Goal: Information Seeking & Learning: Learn about a topic

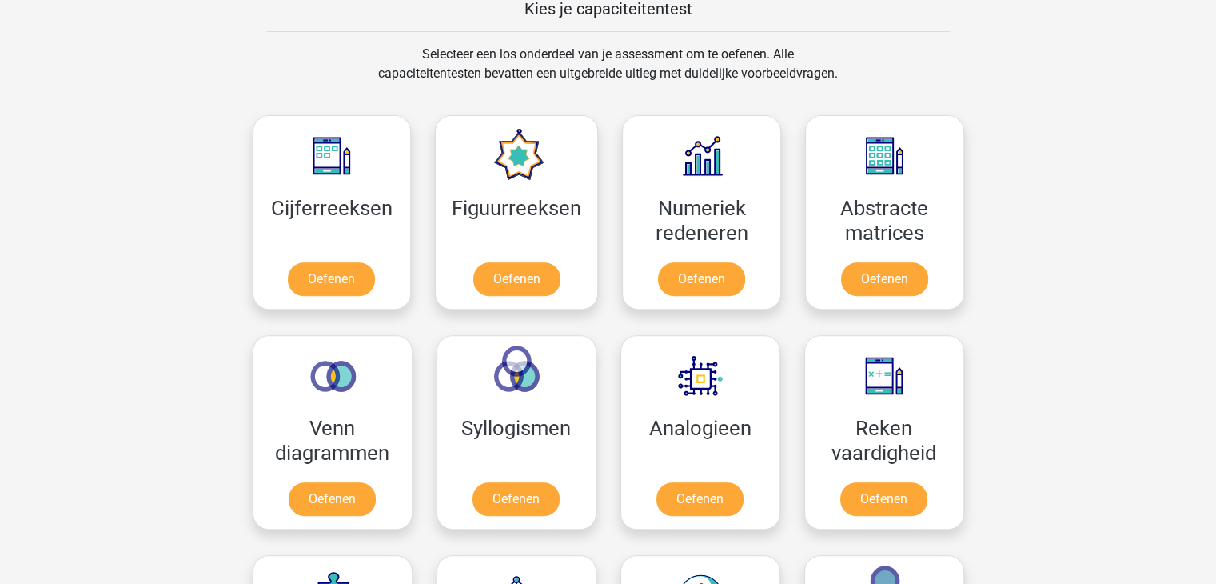
scroll to position [603, 0]
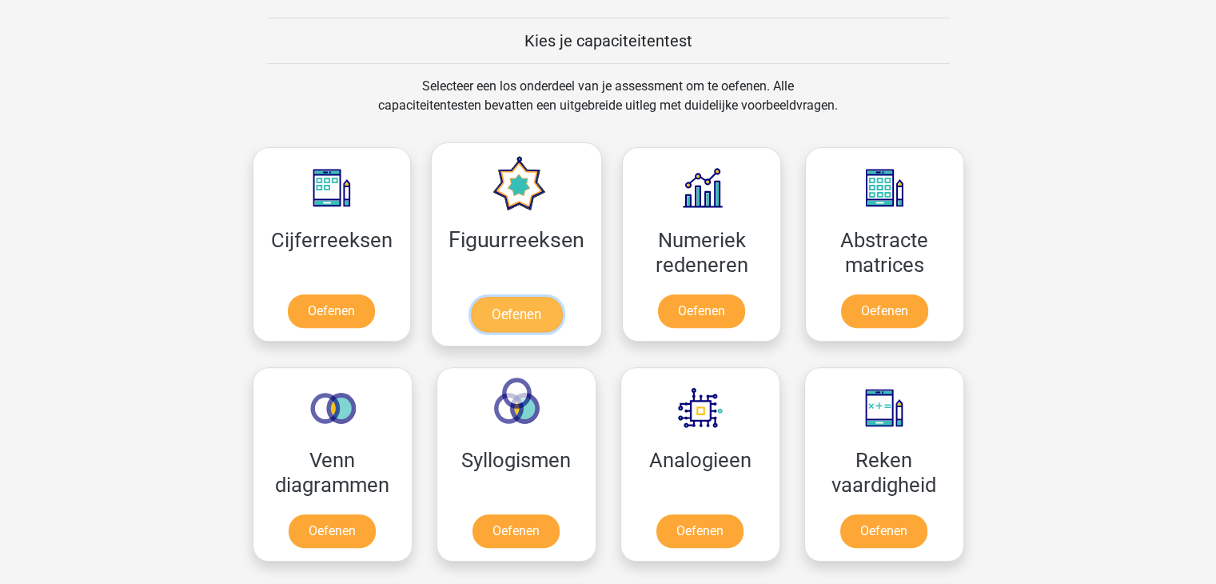
click at [518, 297] on link "Oefenen" at bounding box center [516, 314] width 91 height 35
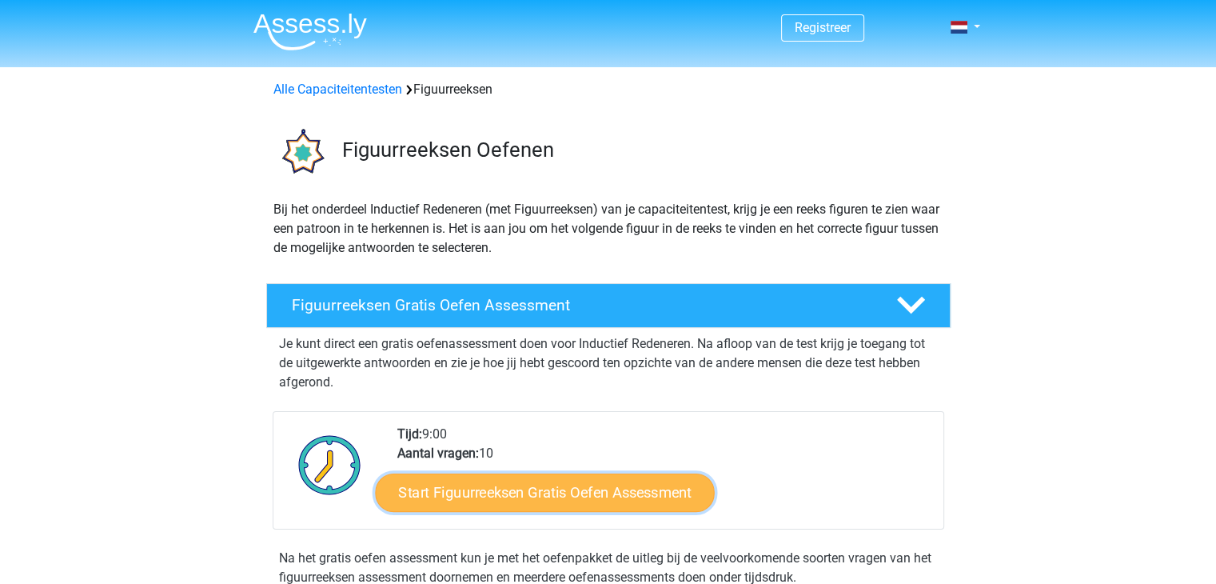
click at [510, 496] on link "Start Figuurreeksen Gratis Oefen Assessment" at bounding box center [544, 491] width 339 height 38
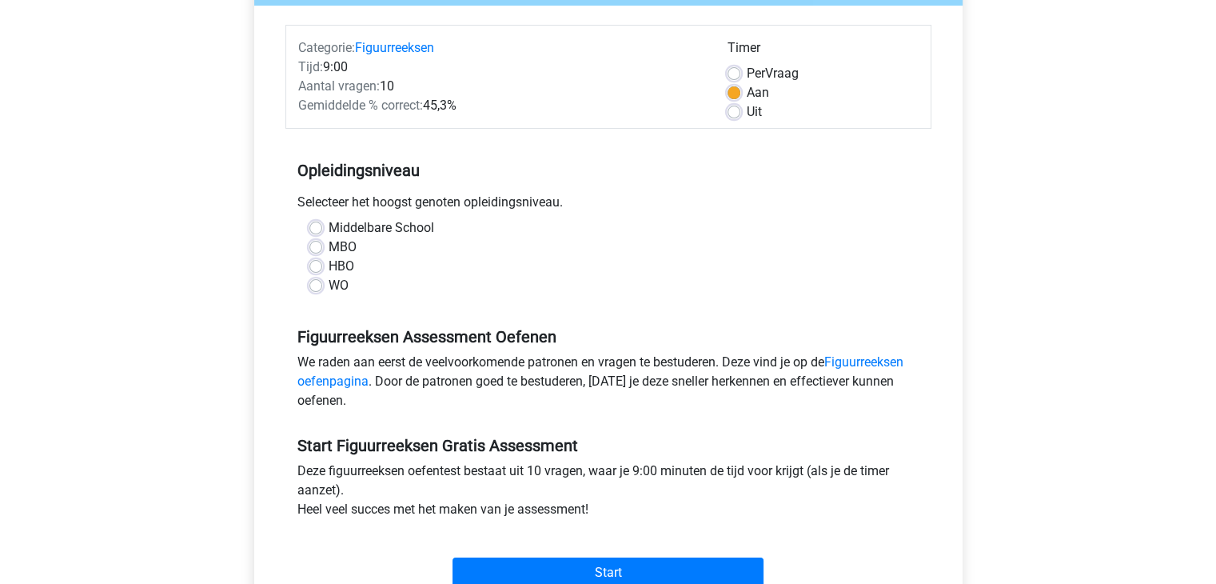
scroll to position [185, 0]
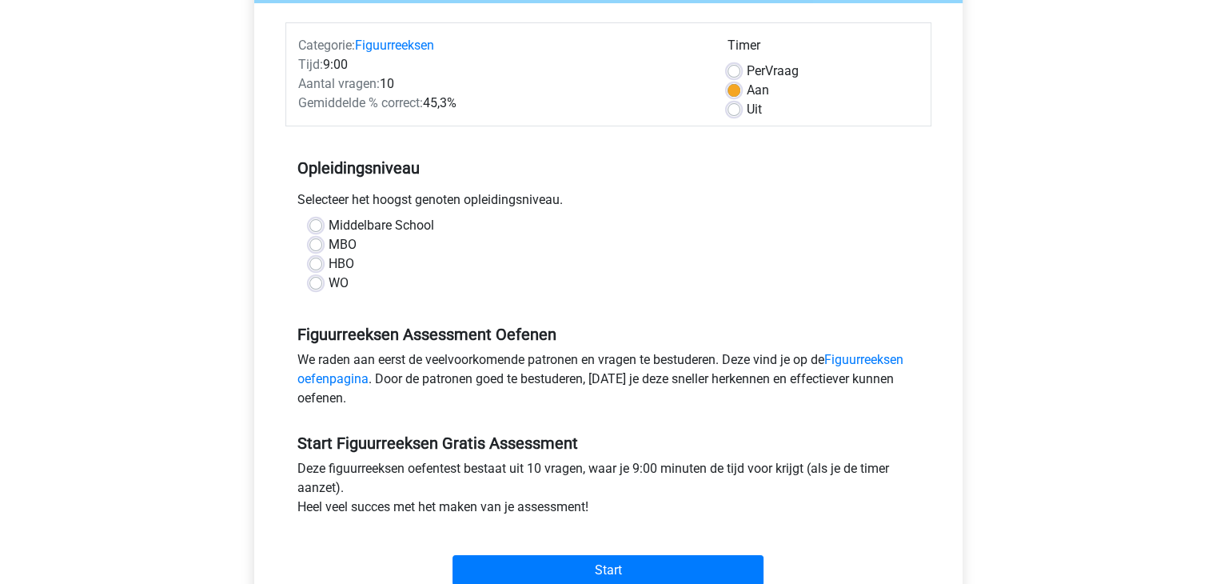
click at [329, 247] on label "MBO" at bounding box center [343, 244] width 28 height 19
click at [311, 247] on input "MBO" at bounding box center [315, 243] width 13 height 16
radio input "true"
click at [329, 224] on label "Middelbare School" at bounding box center [382, 225] width 106 height 19
click at [313, 224] on input "Middelbare School" at bounding box center [315, 224] width 13 height 16
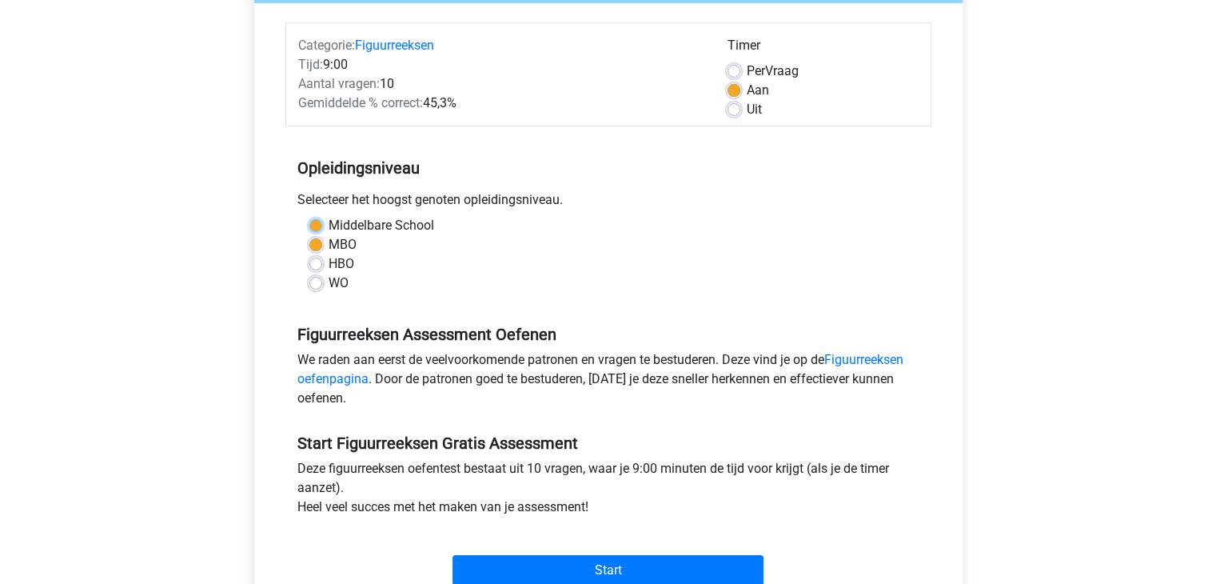
radio input "true"
click at [329, 239] on label "MBO" at bounding box center [343, 244] width 28 height 19
click at [314, 239] on input "MBO" at bounding box center [315, 243] width 13 height 16
radio input "true"
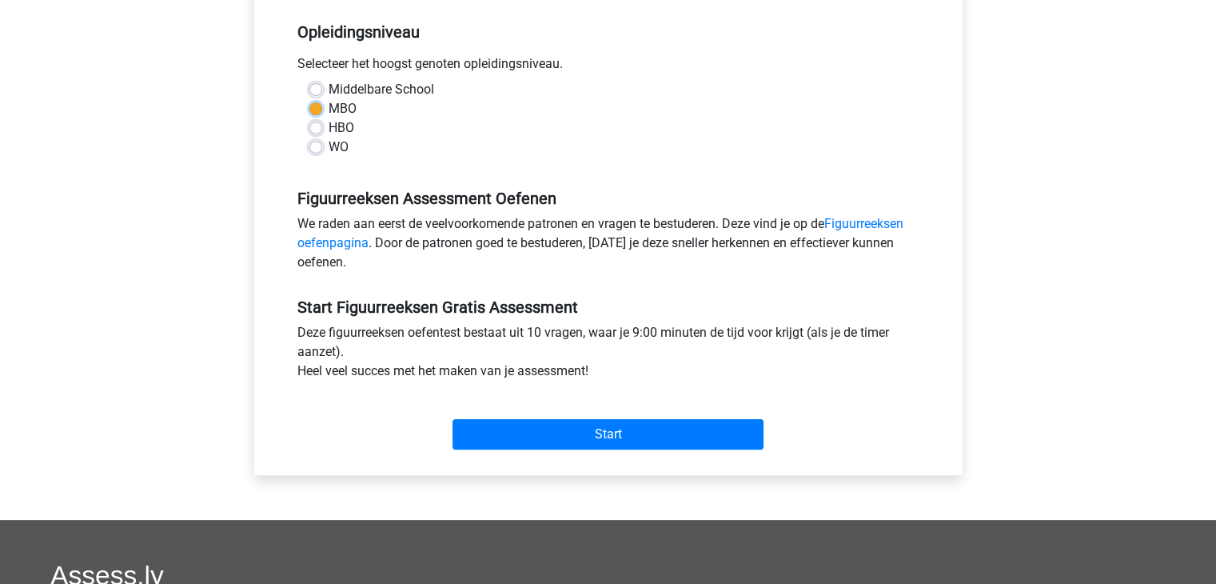
scroll to position [323, 0]
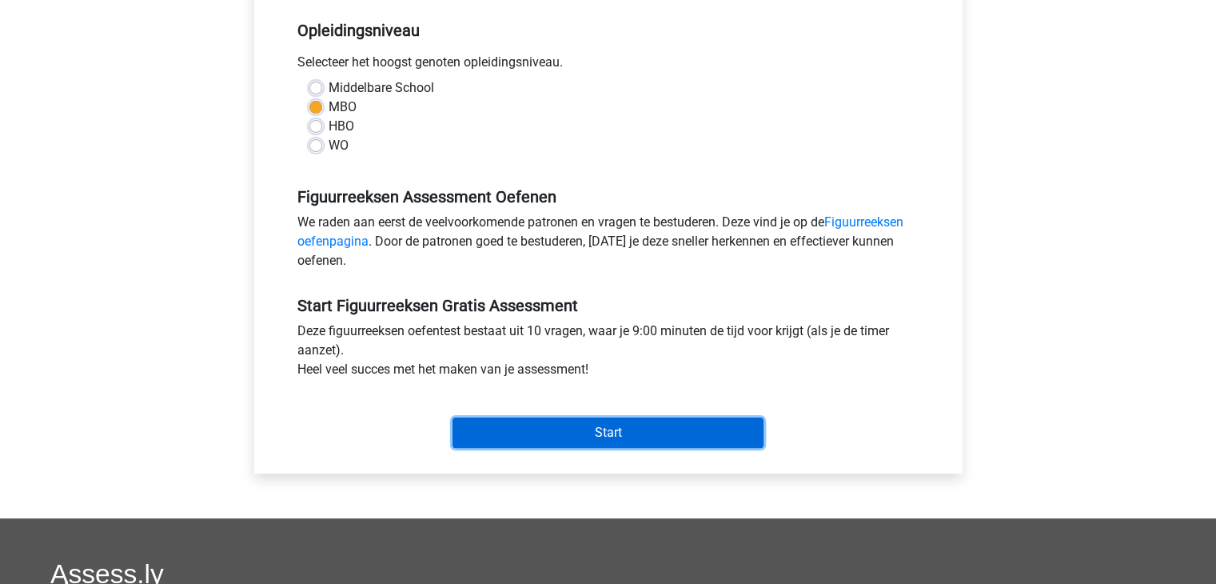
click at [531, 425] on input "Start" at bounding box center [607, 432] width 311 height 30
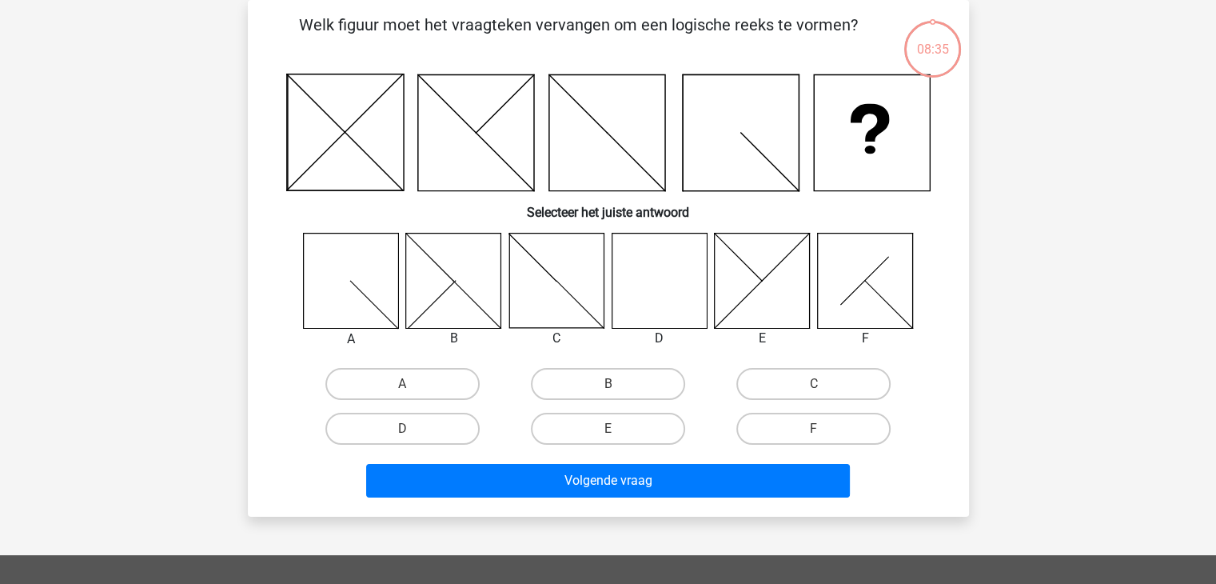
scroll to position [86, 0]
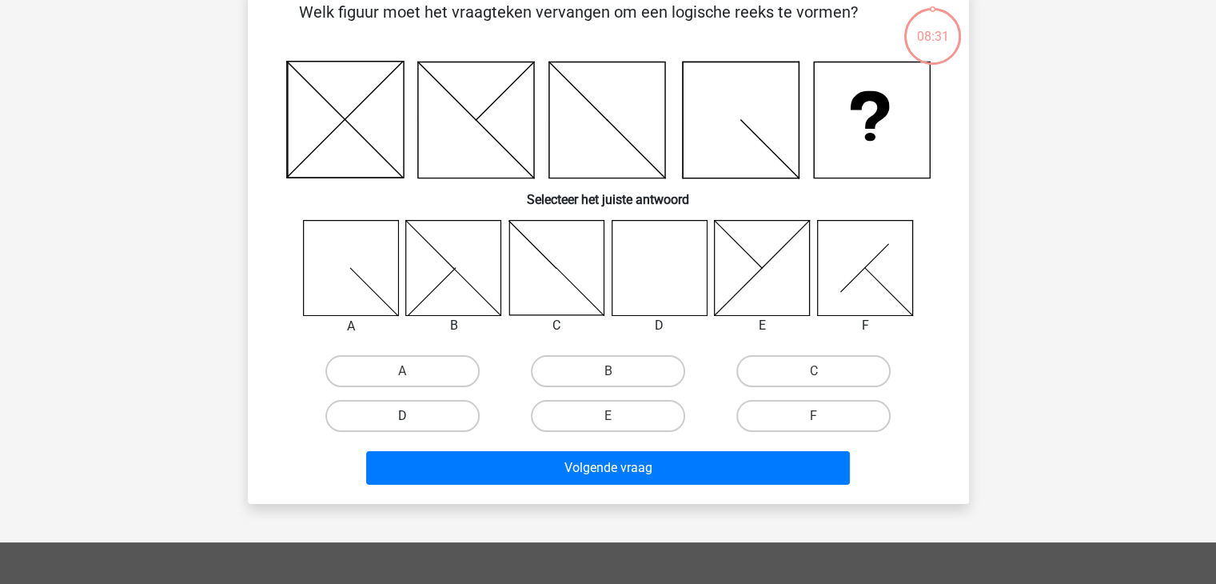
click at [393, 414] on label "D" at bounding box center [402, 416] width 154 height 32
click at [402, 416] on input "D" at bounding box center [407, 421] width 10 height 10
radio input "true"
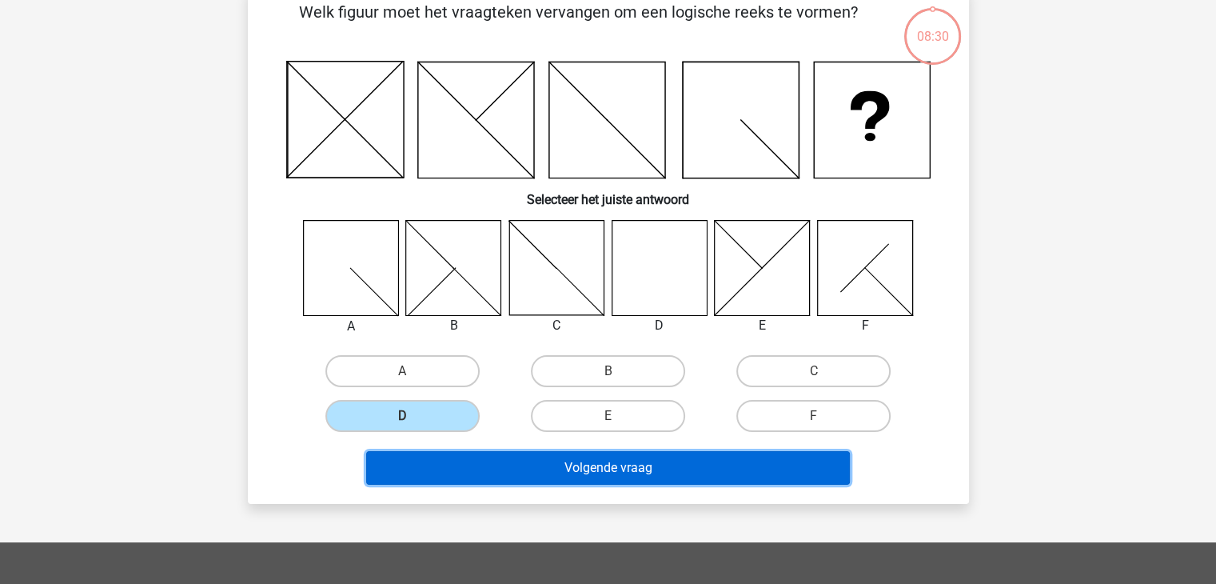
click at [609, 460] on button "Volgende vraag" at bounding box center [608, 468] width 484 height 34
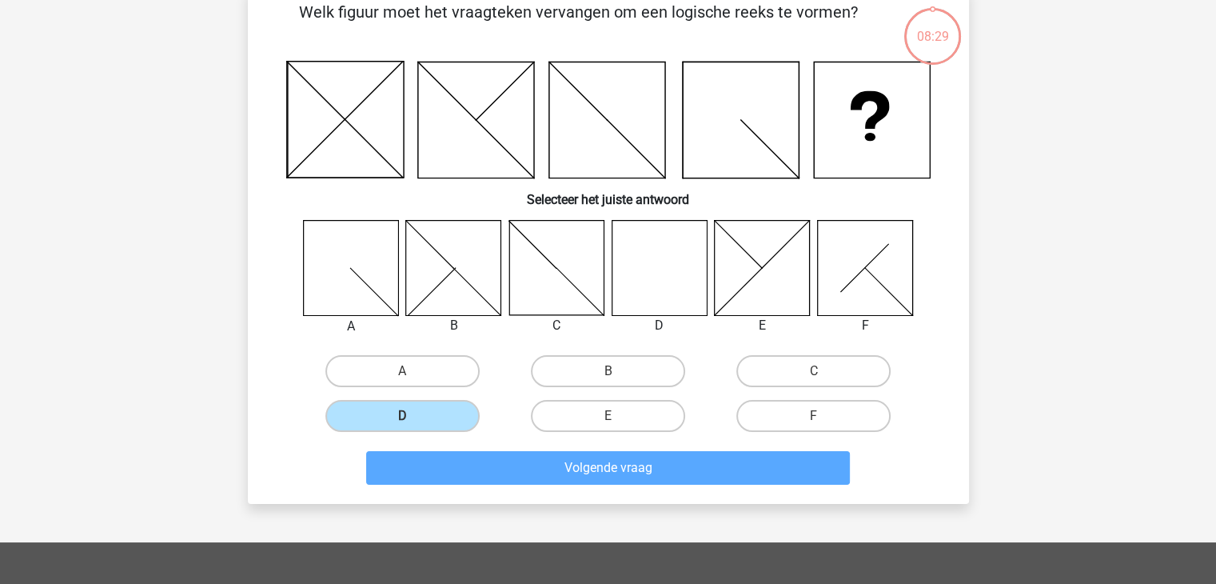
scroll to position [74, 0]
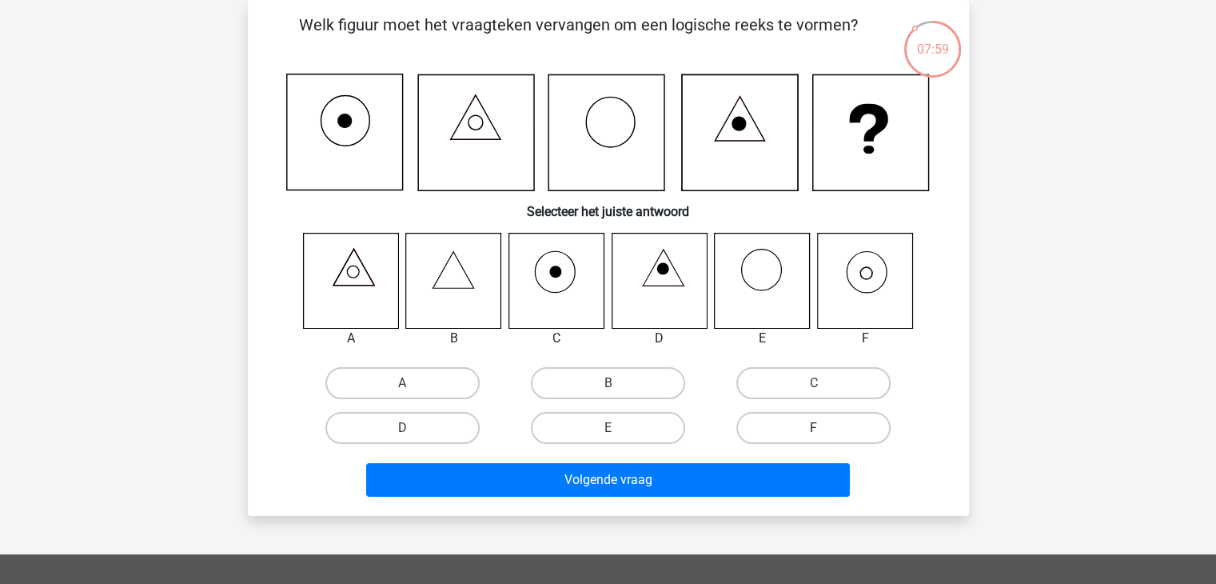
click at [787, 424] on label "F" at bounding box center [813, 428] width 154 height 32
click at [814, 428] on input "F" at bounding box center [819, 433] width 10 height 10
radio input "true"
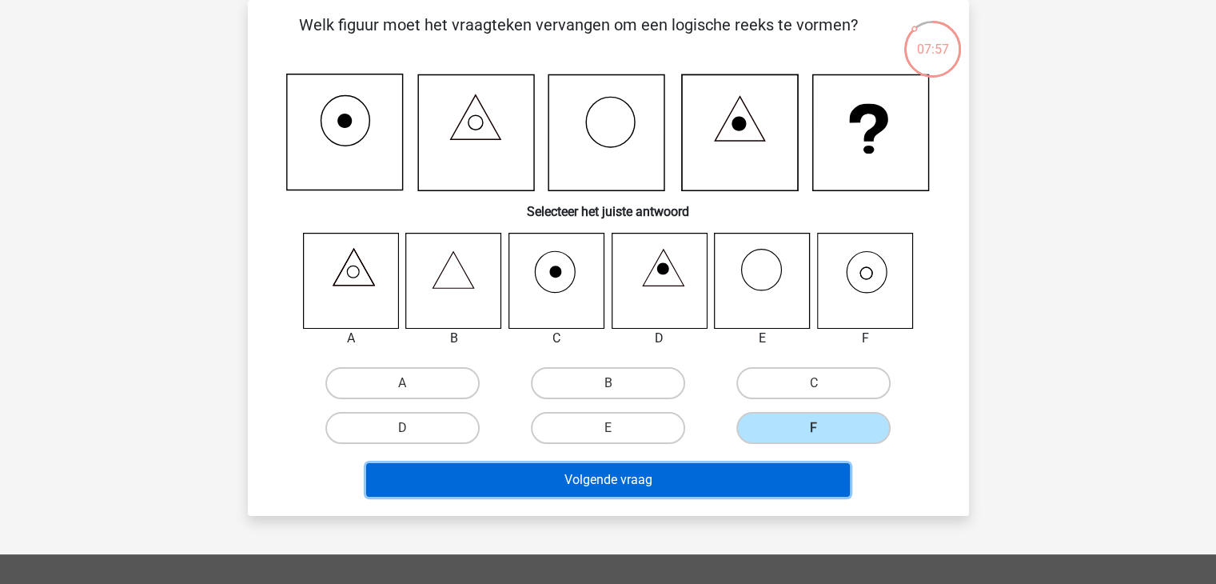
click at [681, 476] on button "Volgende vraag" at bounding box center [608, 480] width 484 height 34
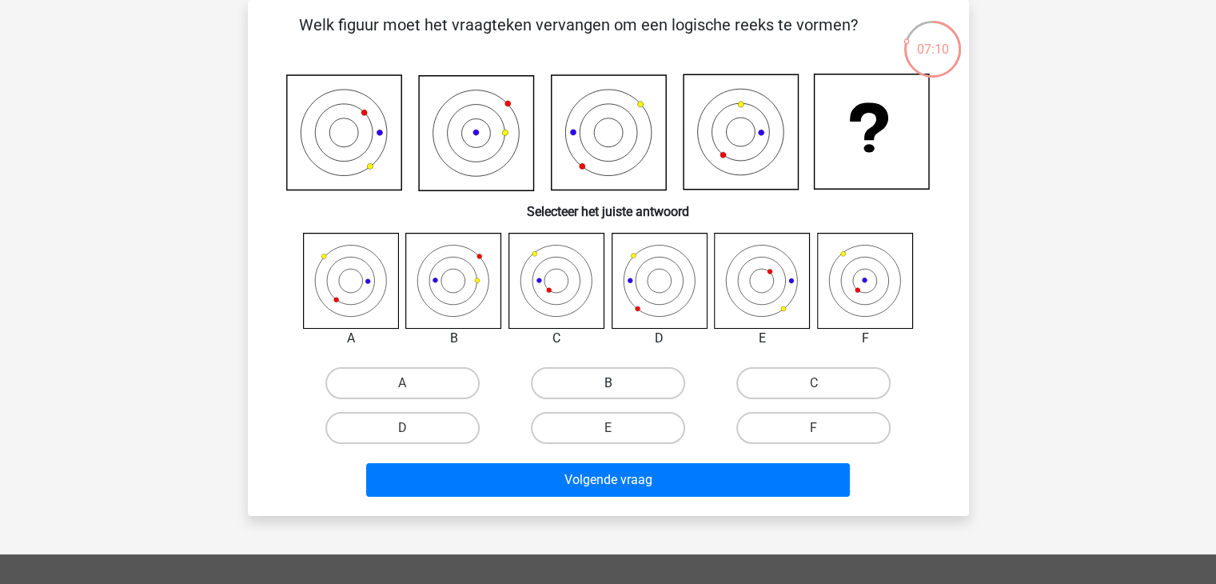
click at [588, 389] on label "B" at bounding box center [608, 383] width 154 height 32
click at [608, 389] on input "B" at bounding box center [613, 388] width 10 height 10
radio input "true"
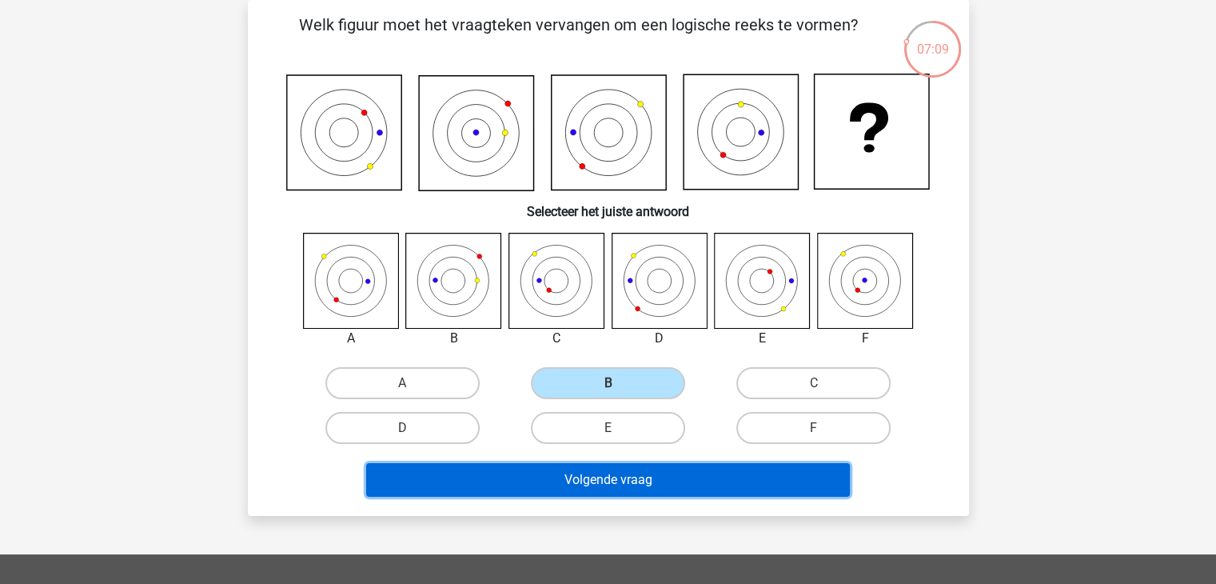
click at [590, 470] on button "Volgende vraag" at bounding box center [608, 480] width 484 height 34
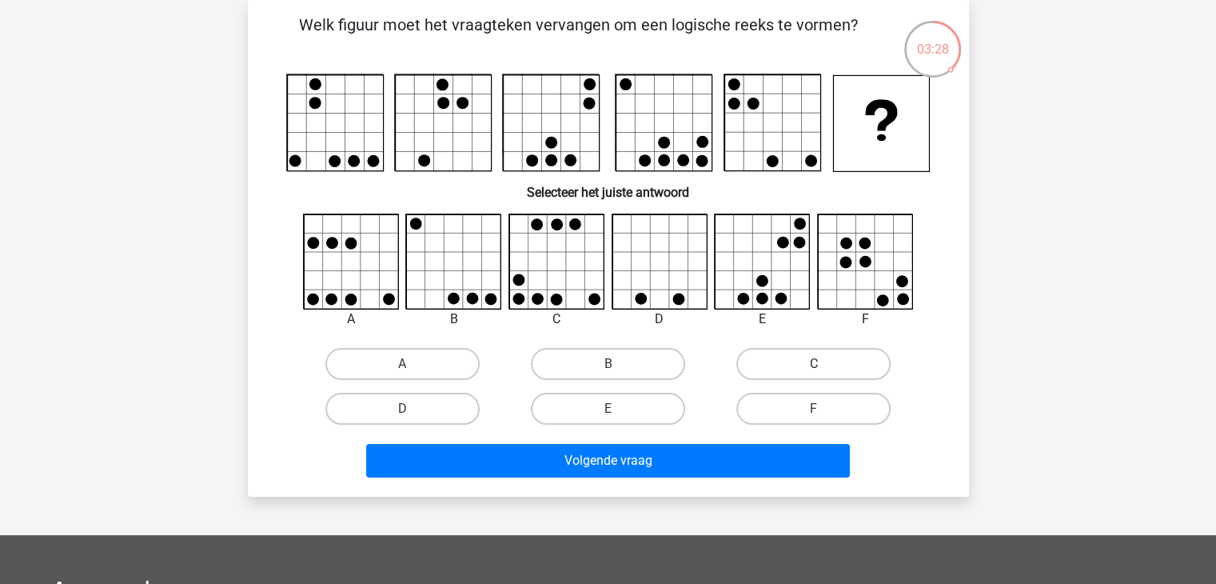
click at [800, 362] on label "C" at bounding box center [813, 364] width 154 height 32
click at [814, 364] on input "C" at bounding box center [819, 369] width 10 height 10
radio input "true"
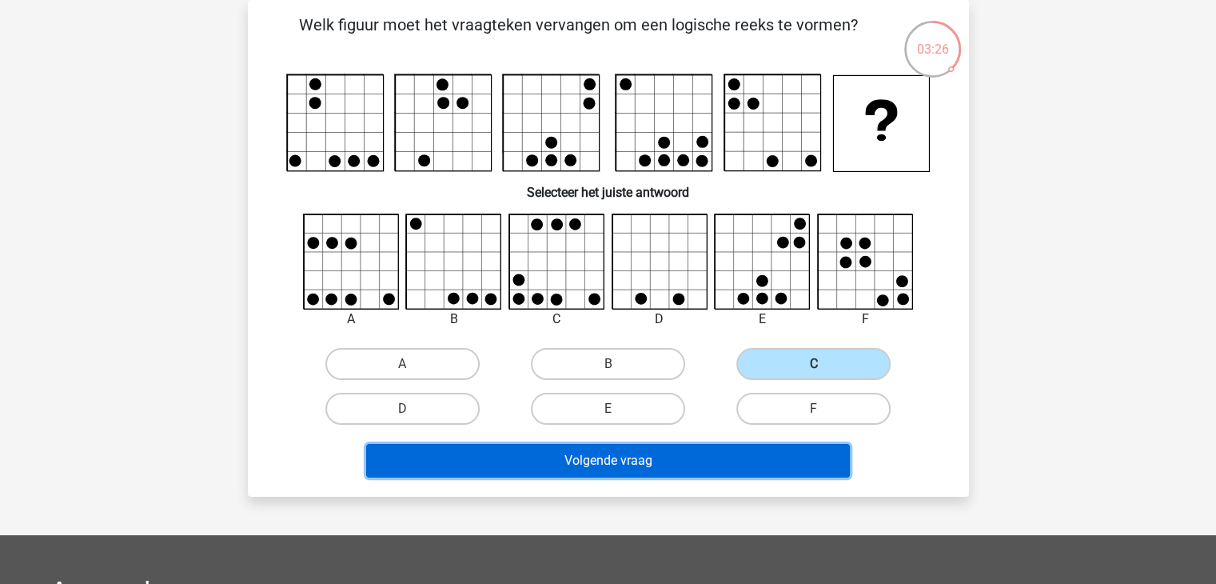
click at [657, 454] on button "Volgende vraag" at bounding box center [608, 461] width 484 height 34
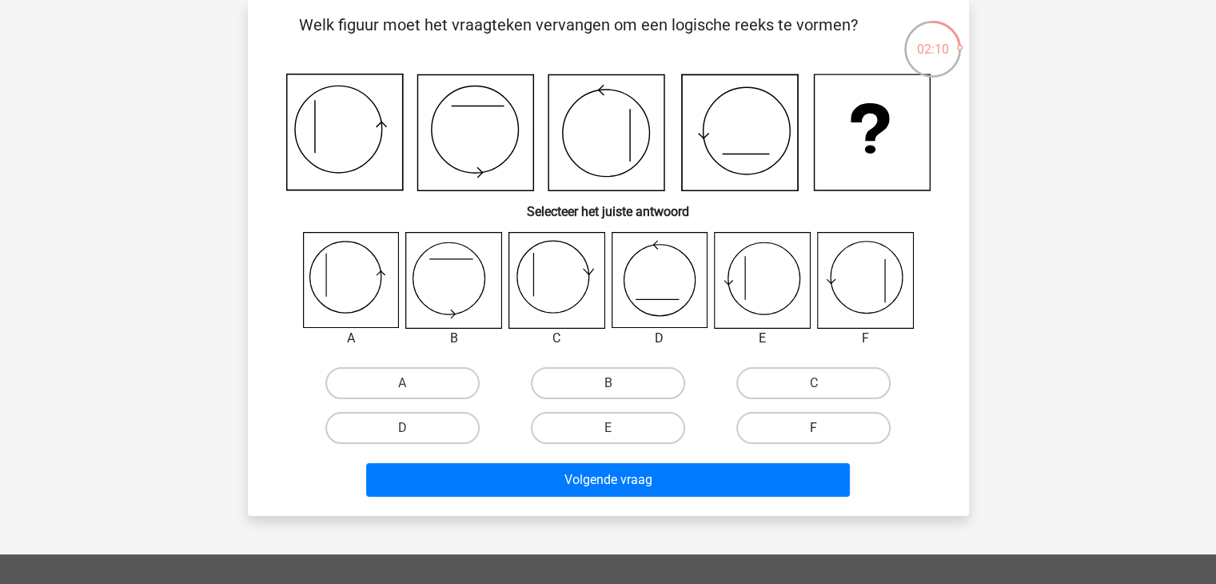
click at [788, 416] on label "F" at bounding box center [813, 428] width 154 height 32
click at [814, 428] on input "F" at bounding box center [819, 433] width 10 height 10
radio input "true"
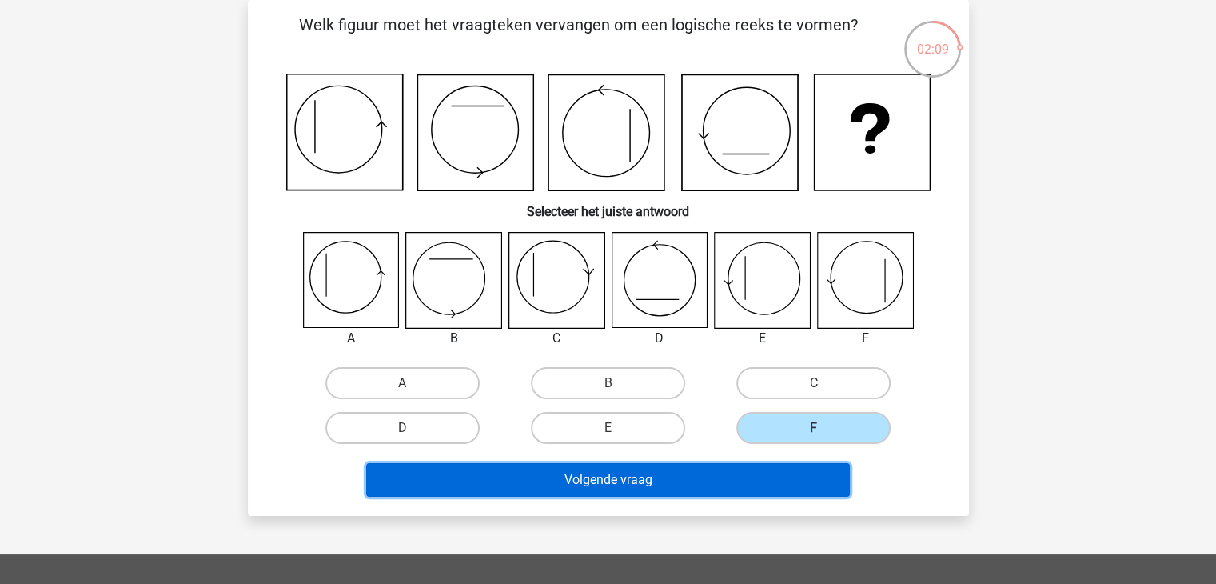
click at [715, 480] on button "Volgende vraag" at bounding box center [608, 480] width 484 height 34
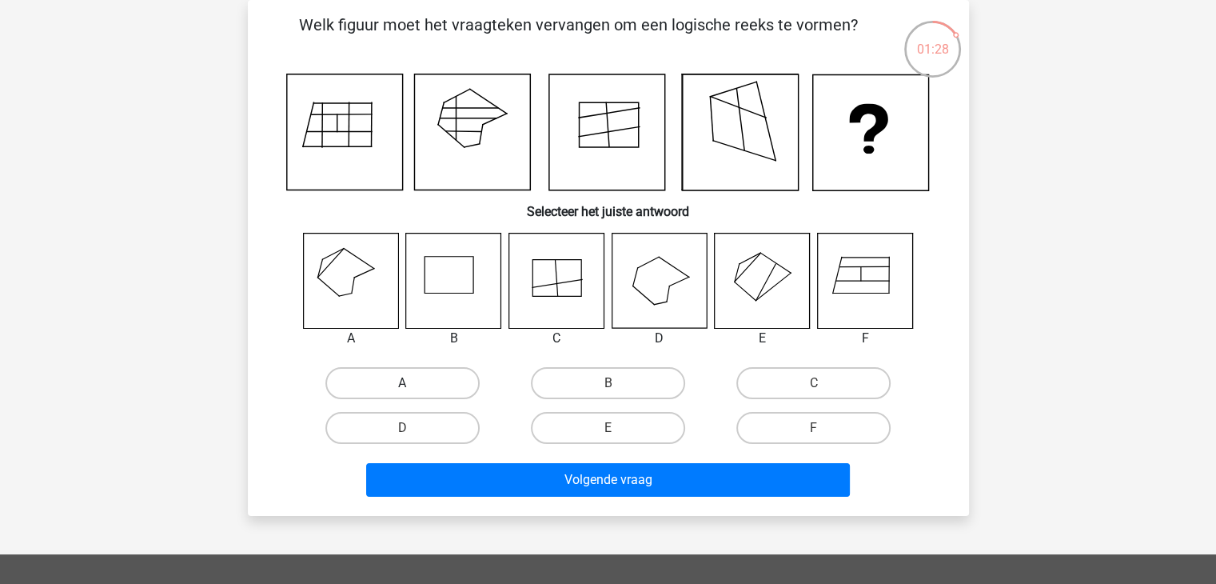
click at [382, 376] on label "A" at bounding box center [402, 383] width 154 height 32
click at [402, 383] on input "A" at bounding box center [407, 388] width 10 height 10
radio input "true"
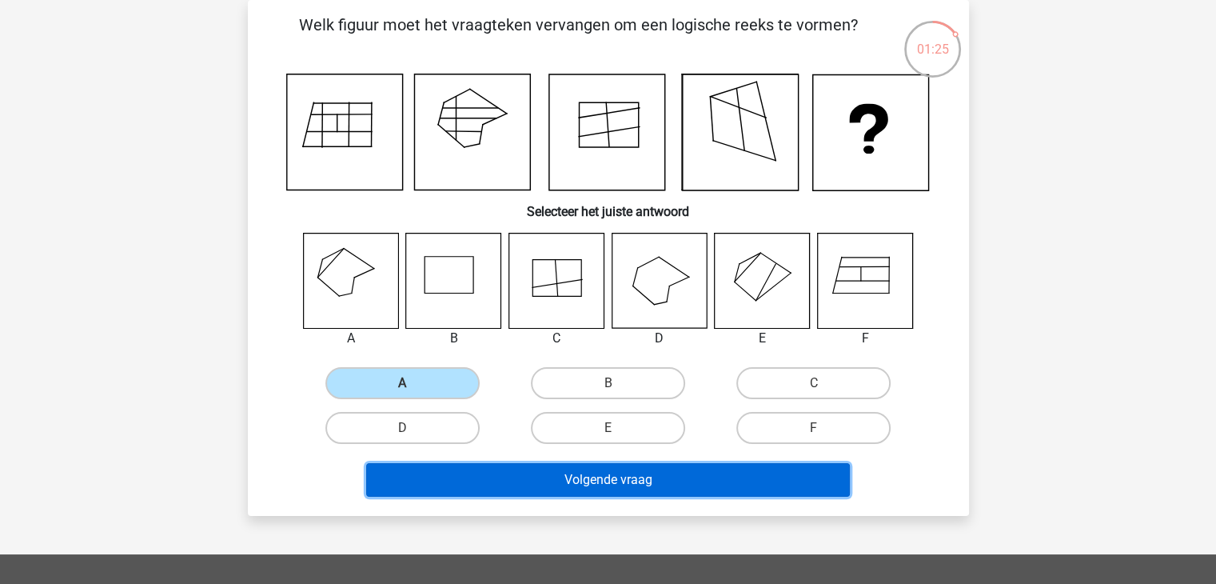
click at [595, 466] on button "Volgende vraag" at bounding box center [608, 480] width 484 height 34
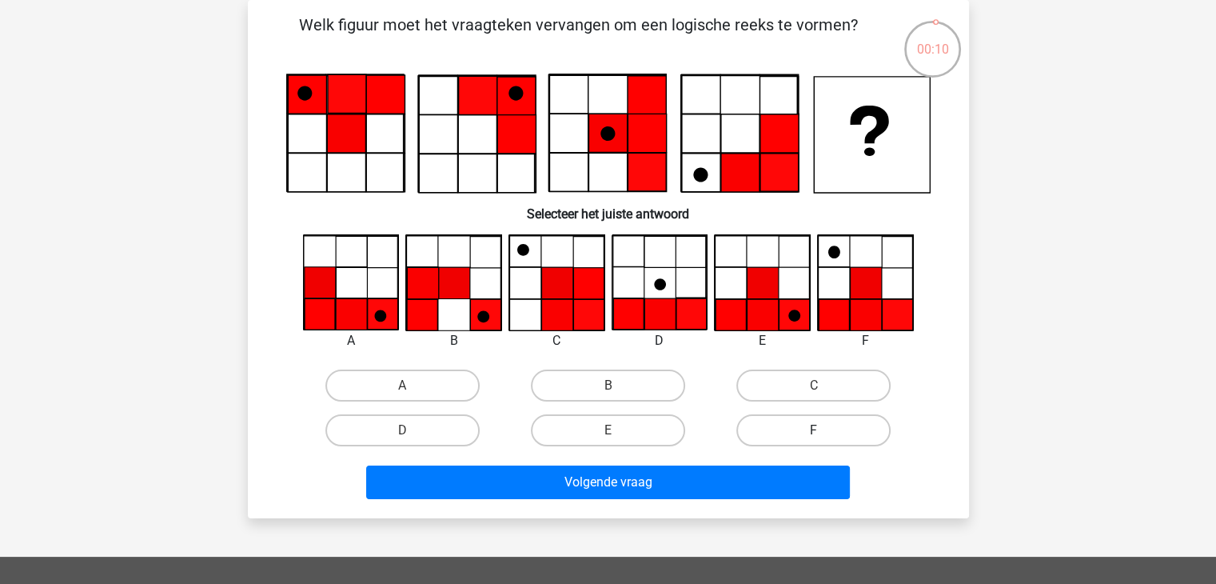
click at [807, 431] on label "F" at bounding box center [813, 430] width 154 height 32
click at [814, 431] on input "F" at bounding box center [819, 435] width 10 height 10
radio input "true"
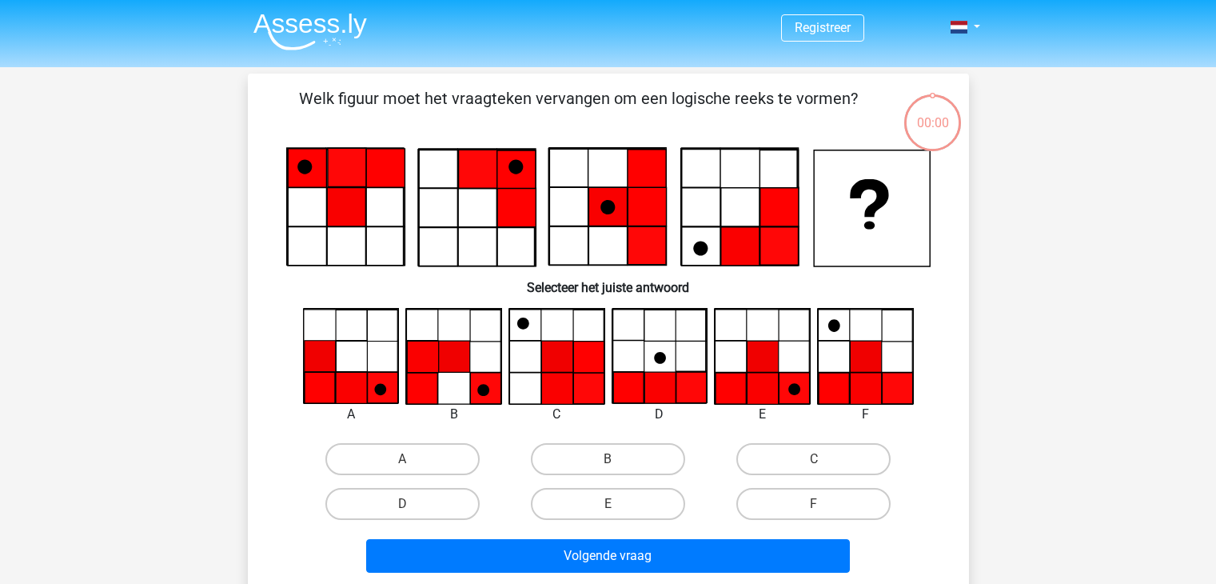
scroll to position [74, 0]
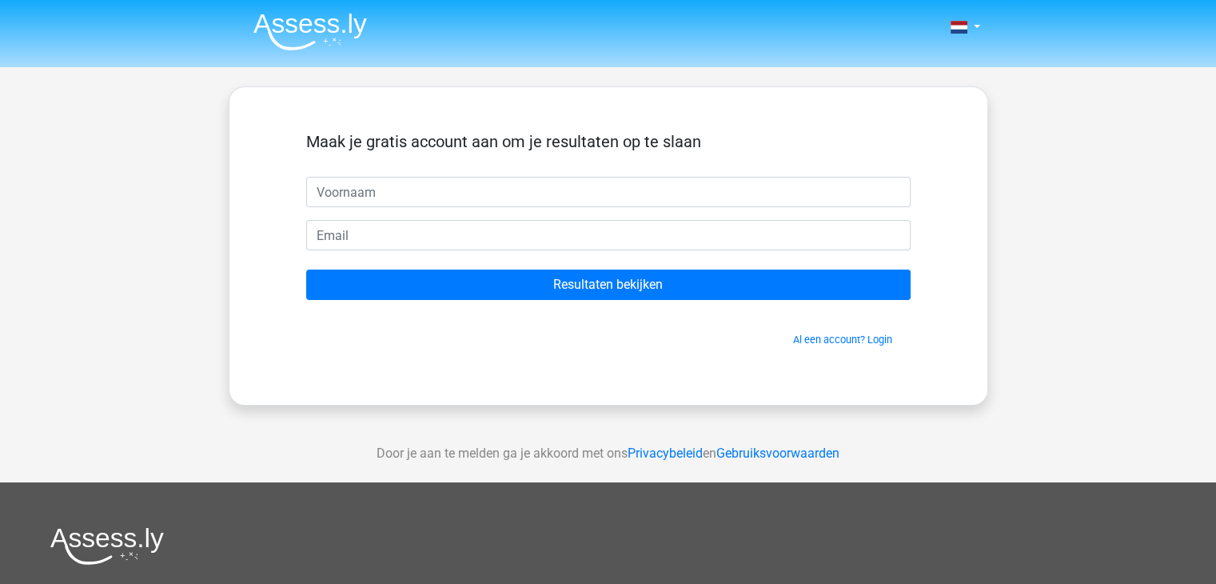
click at [477, 205] on input "text" at bounding box center [608, 192] width 604 height 30
click at [480, 197] on input "text" at bounding box center [608, 192] width 604 height 30
type input "[PERSON_NAME]"
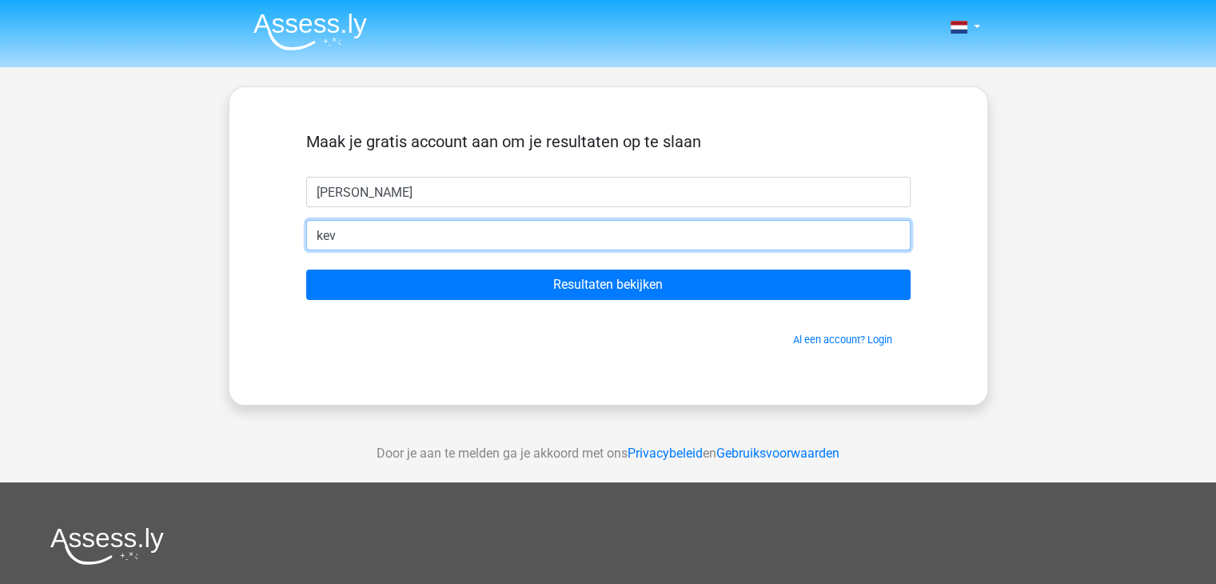
type input "[EMAIL_ADDRESS][DOMAIN_NAME]"
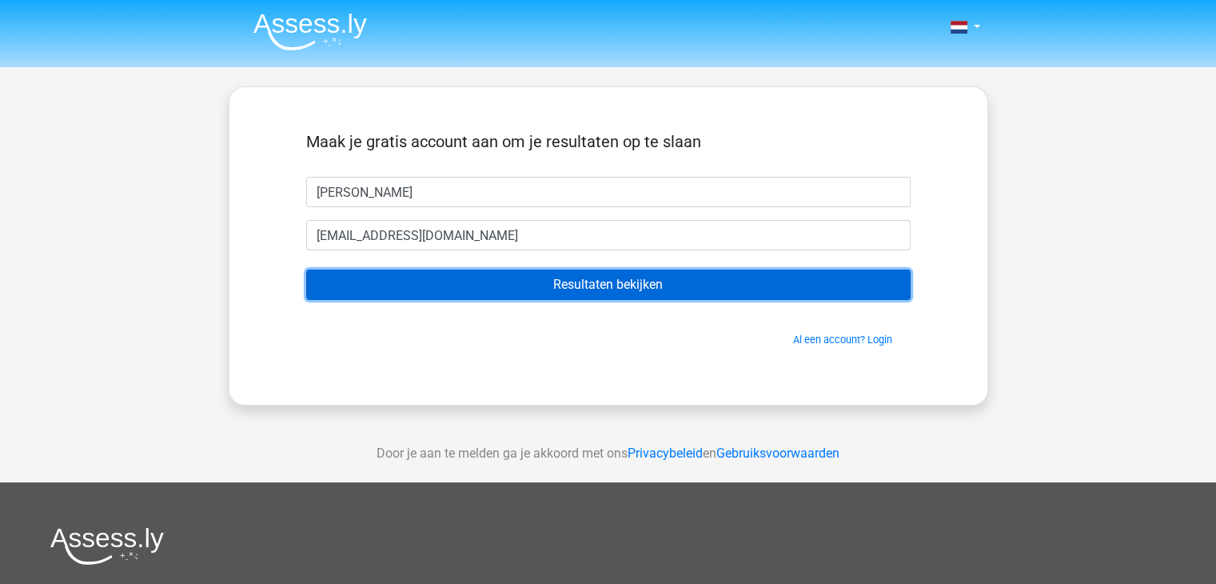
click at [571, 291] on input "Resultaten bekijken" at bounding box center [608, 284] width 604 height 30
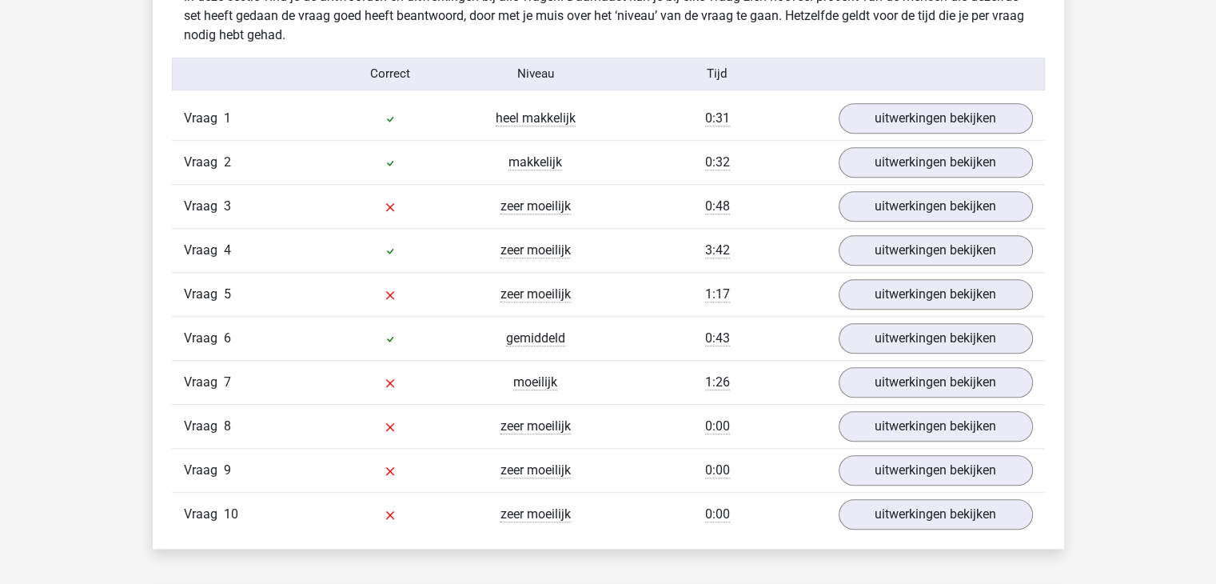
scroll to position [1288, 0]
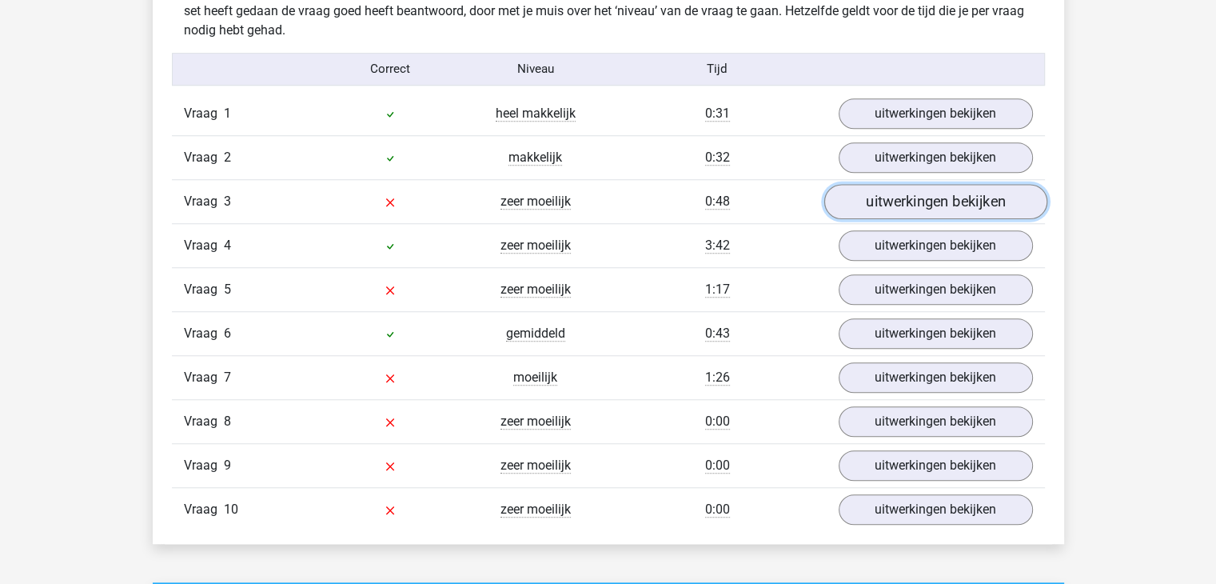
click at [883, 205] on link "uitwerkingen bekijken" at bounding box center [934, 201] width 223 height 35
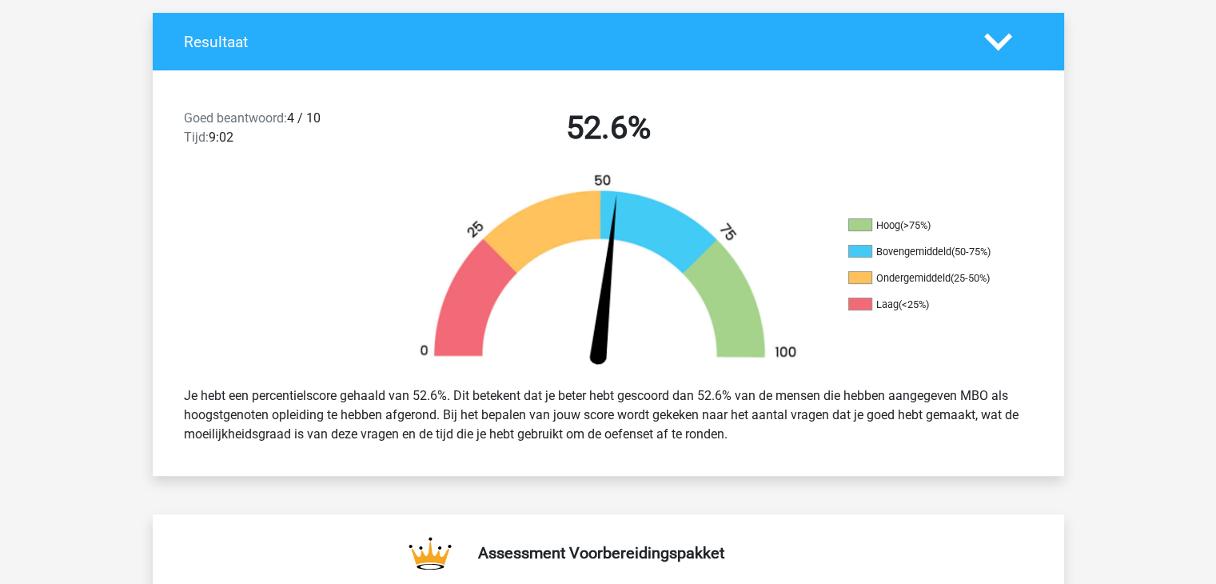
scroll to position [309, 0]
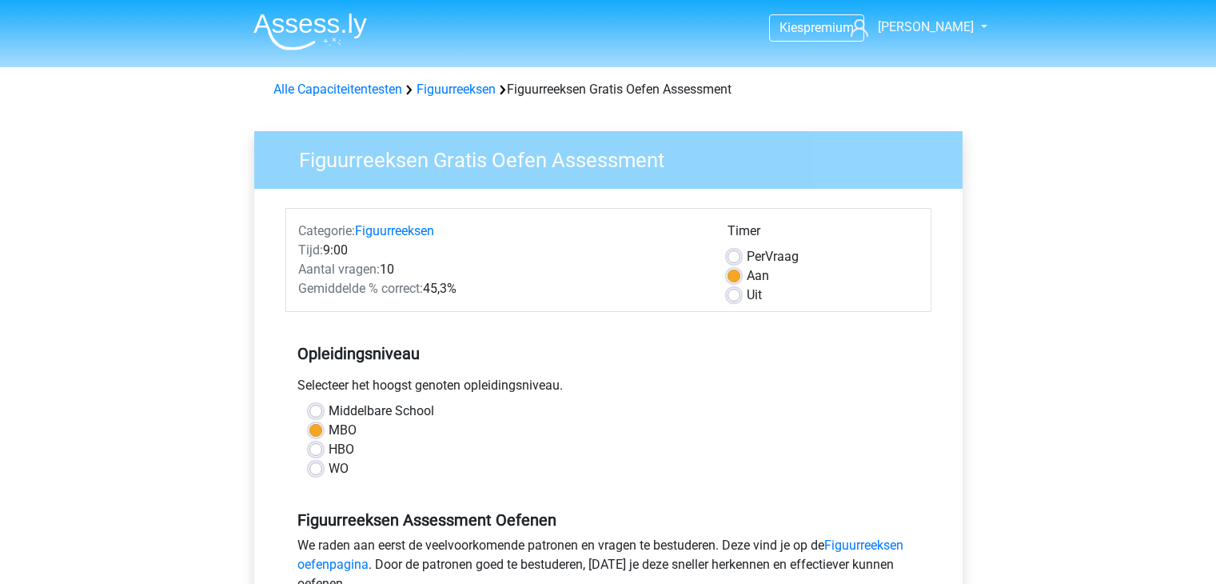
scroll to position [323, 0]
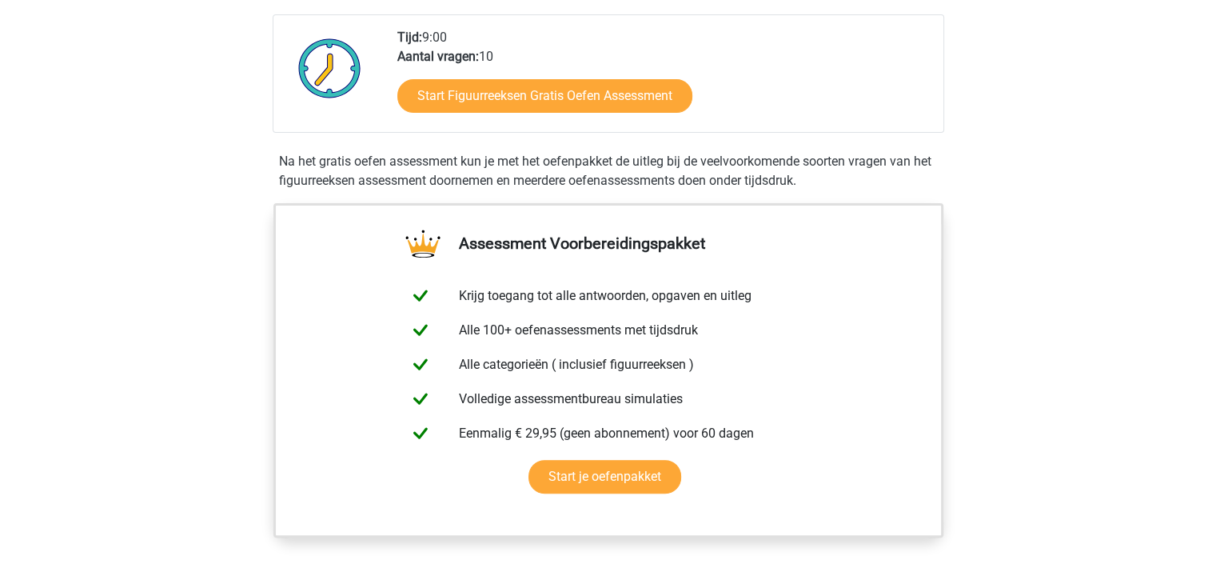
scroll to position [394, 0]
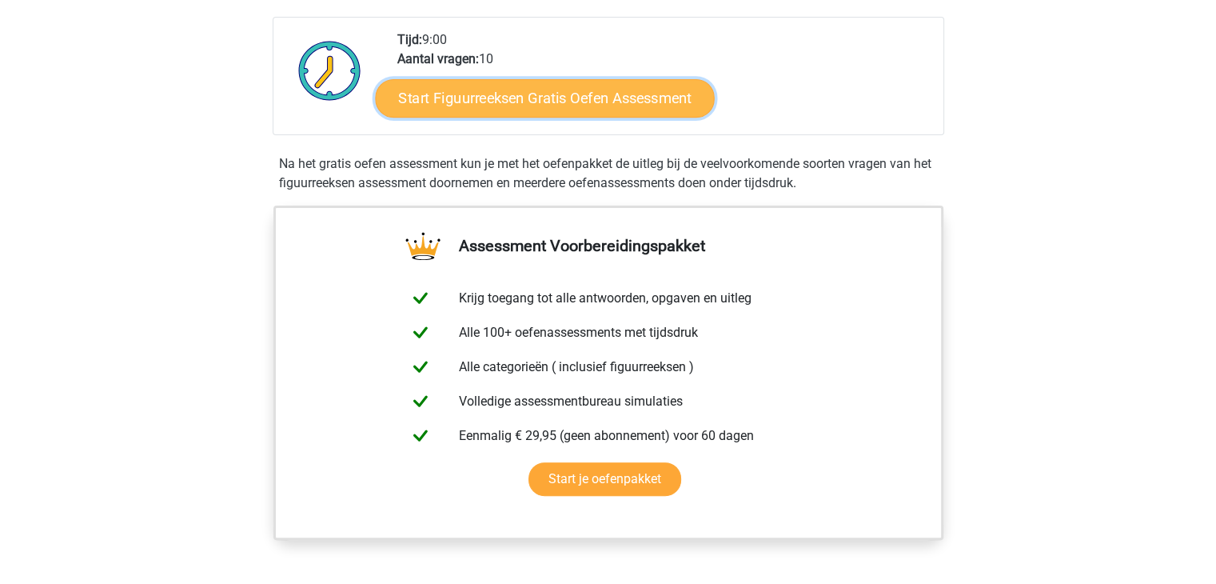
click at [576, 100] on link "Start Figuurreeksen Gratis Oefen Assessment" at bounding box center [544, 97] width 339 height 38
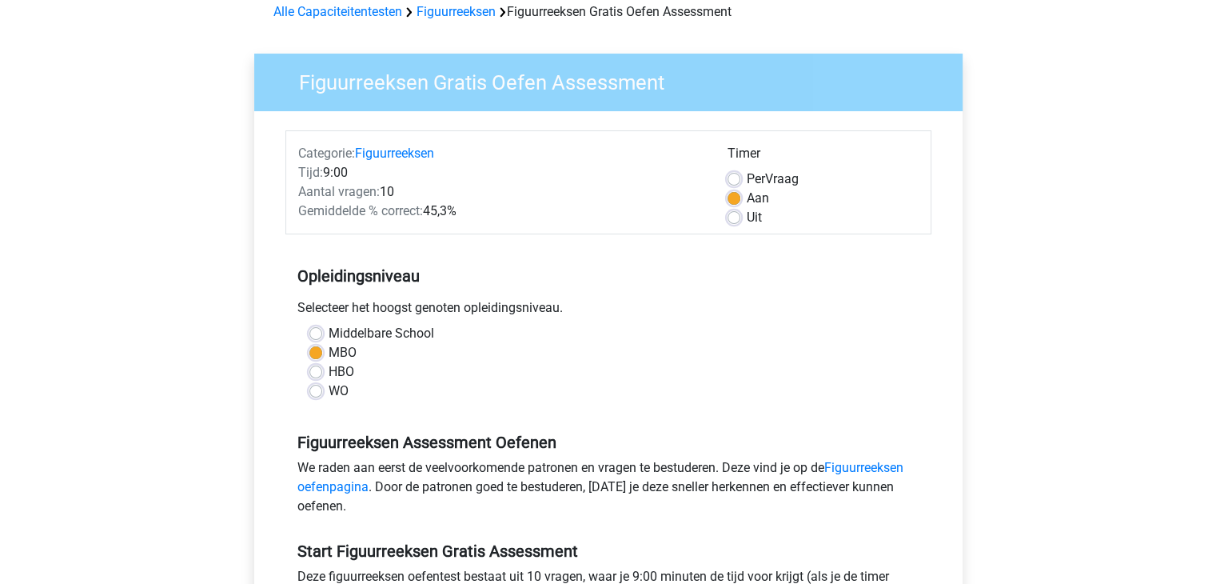
scroll to position [319, 0]
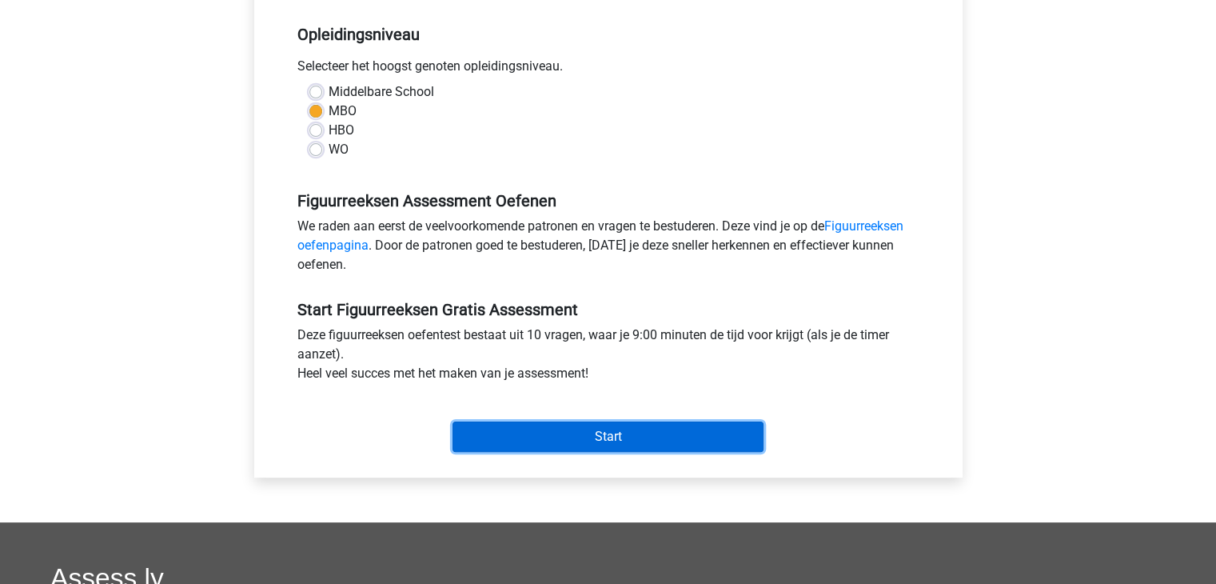
click at [596, 421] on input "Start" at bounding box center [607, 436] width 311 height 30
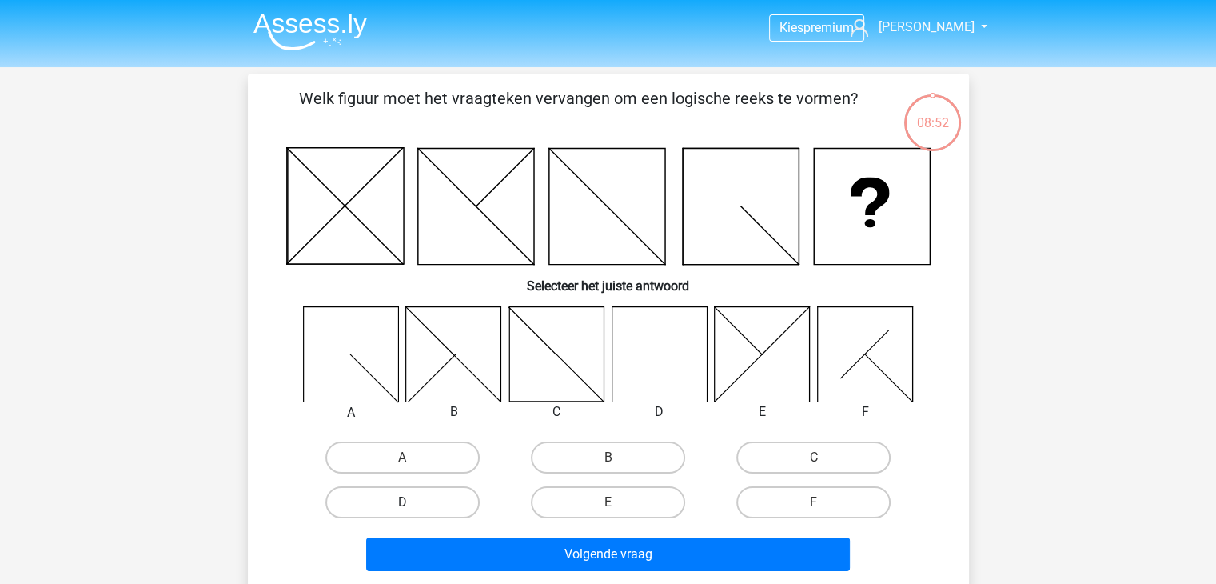
click at [441, 492] on label "D" at bounding box center [402, 502] width 154 height 32
click at [412, 502] on input "D" at bounding box center [407, 507] width 10 height 10
radio input "true"
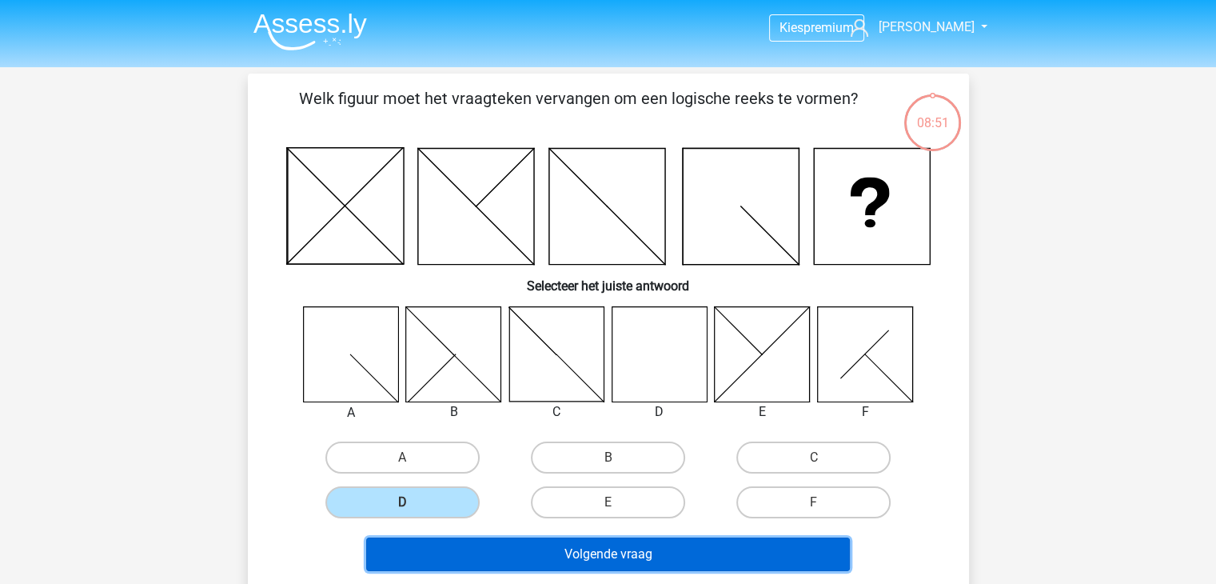
click at [568, 541] on button "Volgende vraag" at bounding box center [608, 554] width 484 height 34
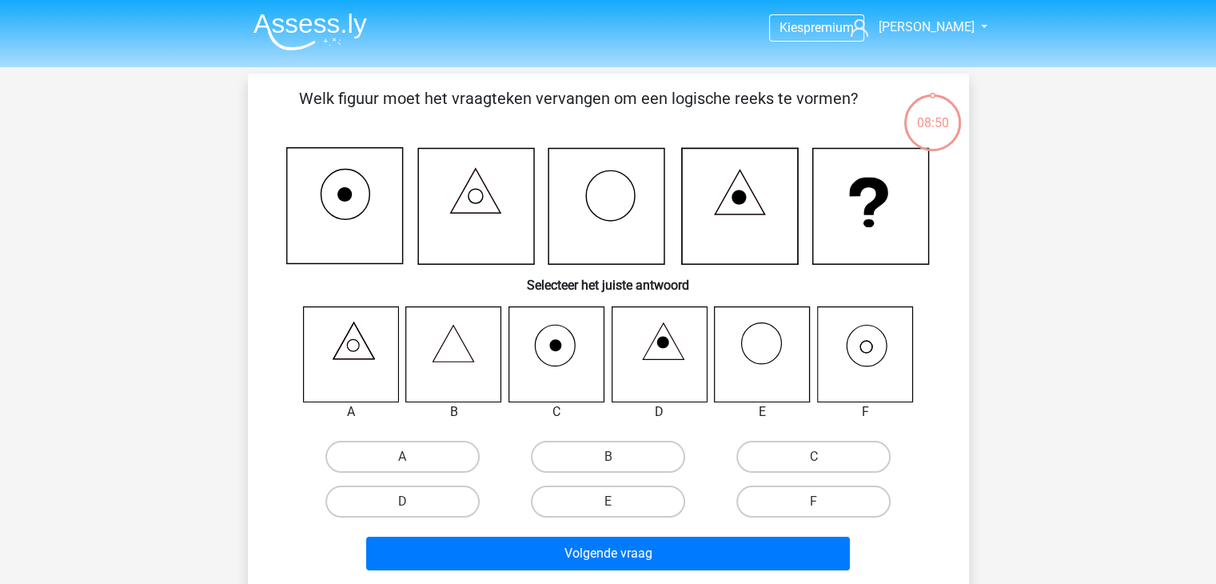
scroll to position [74, 0]
